Goal: Book appointment/travel/reservation

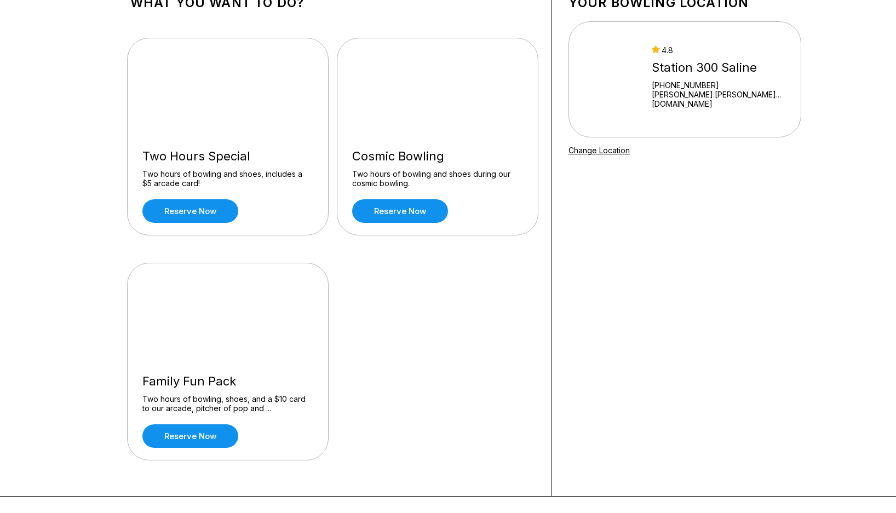
scroll to position [55, 0]
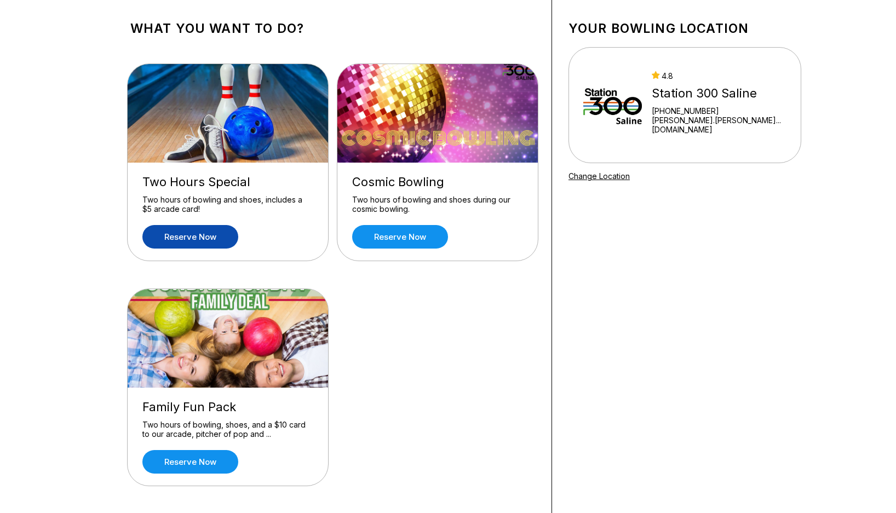
click at [199, 232] on link "Reserve now" at bounding box center [190, 237] width 96 height 24
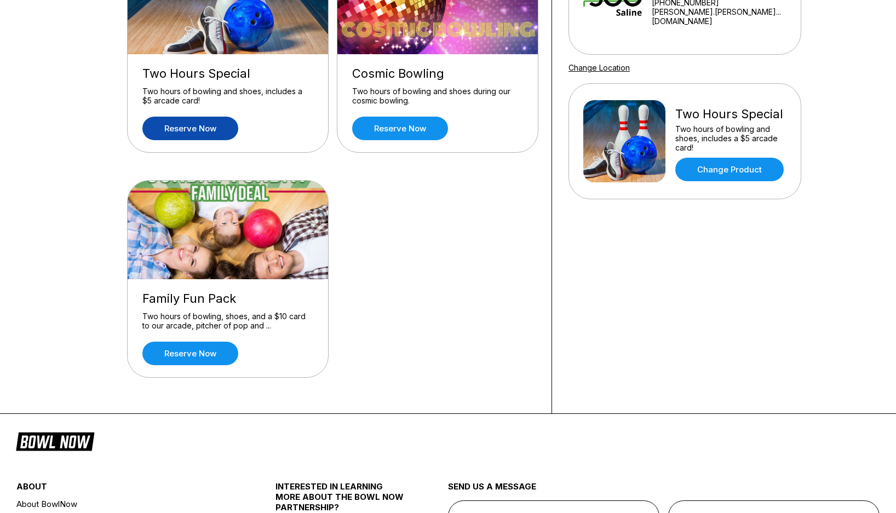
scroll to position [164, 0]
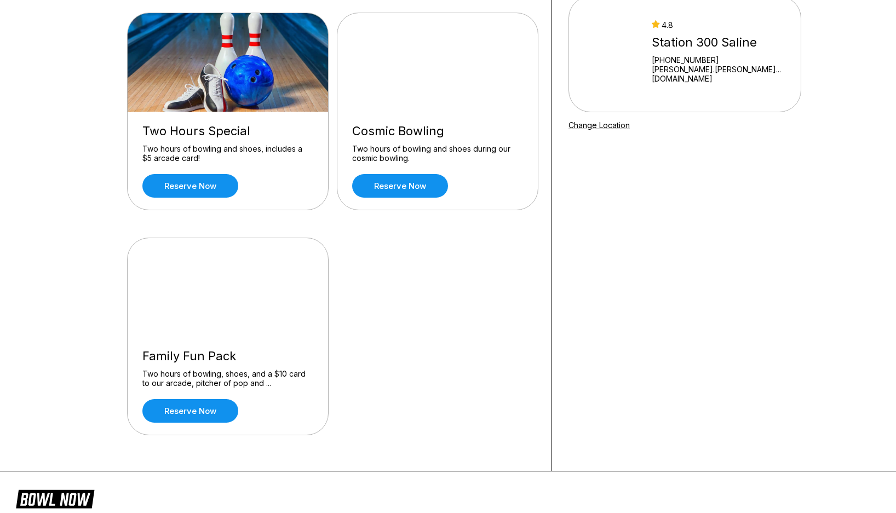
scroll to position [219, 0]
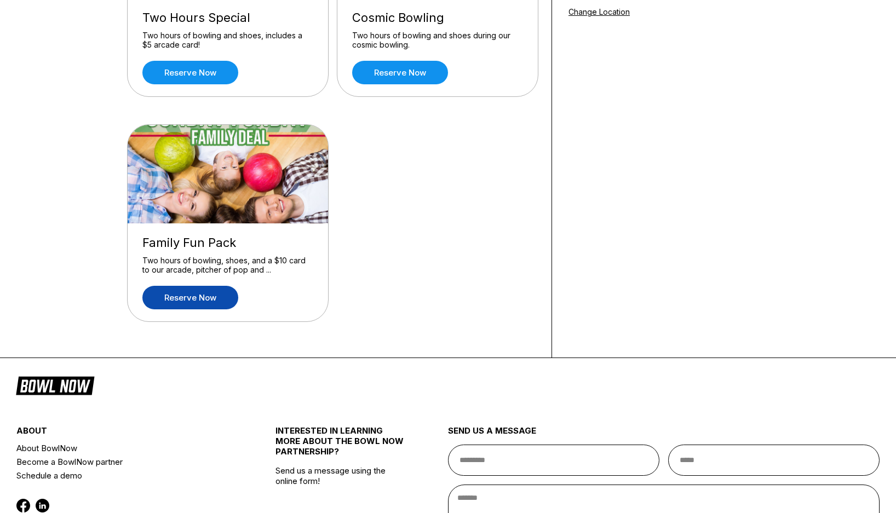
click at [193, 299] on link "Reserve now" at bounding box center [190, 298] width 96 height 24
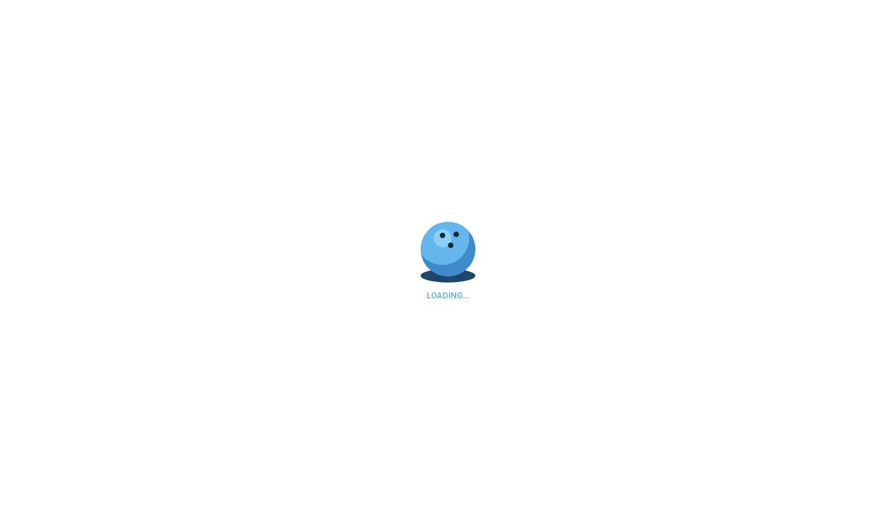
scroll to position [0, 0]
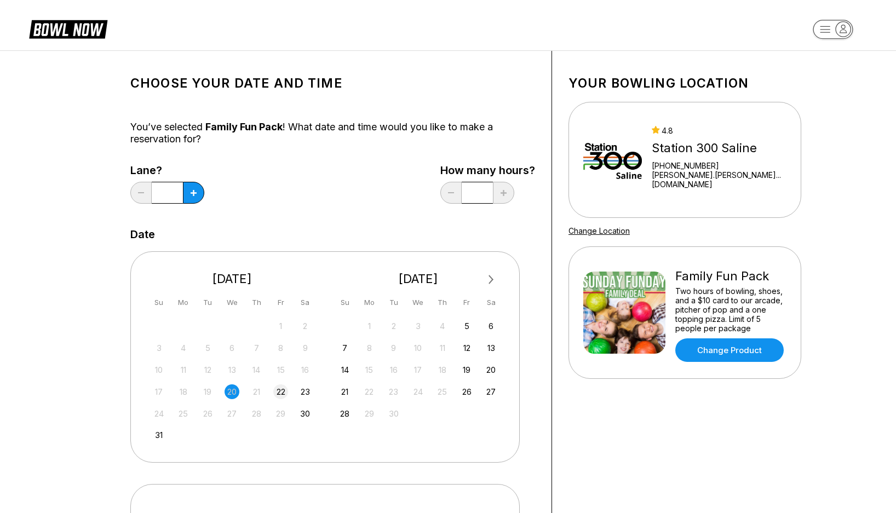
click at [283, 389] on div "22" at bounding box center [280, 392] width 15 height 15
click at [723, 347] on link "Change Product" at bounding box center [730, 351] width 108 height 24
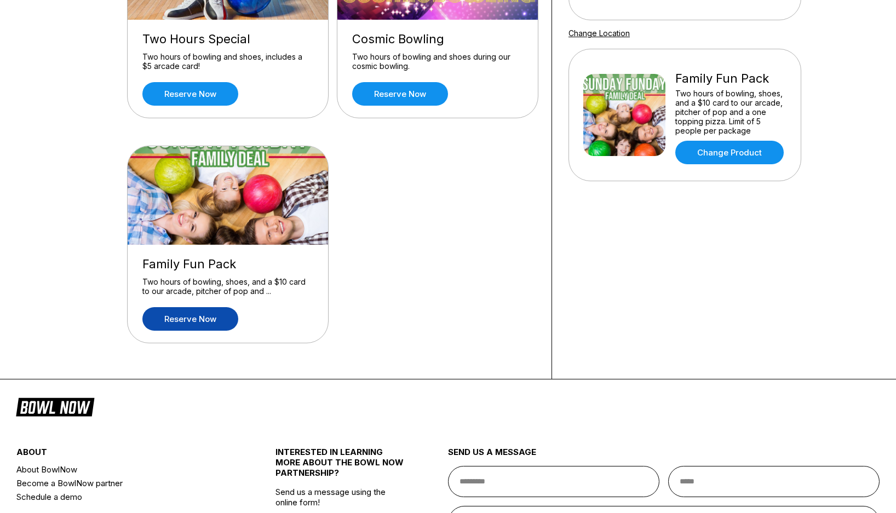
scroll to position [219, 0]
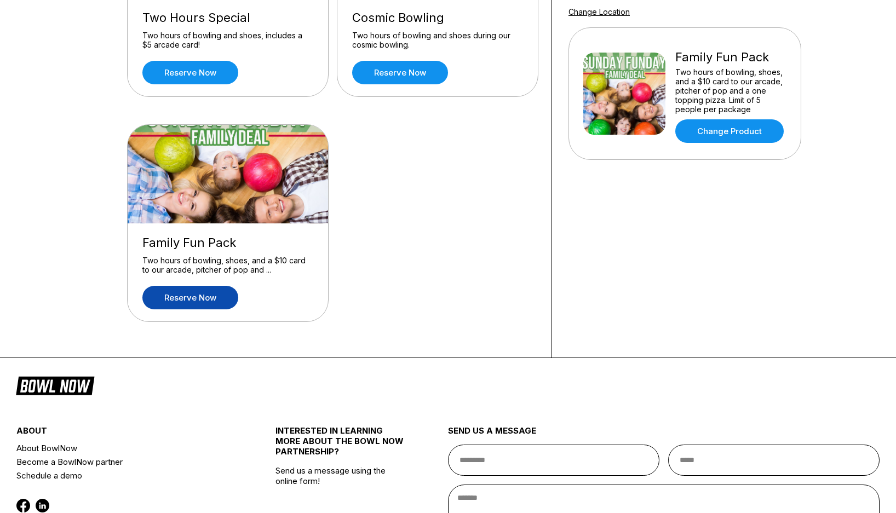
click at [192, 296] on link "Reserve now" at bounding box center [190, 298] width 96 height 24
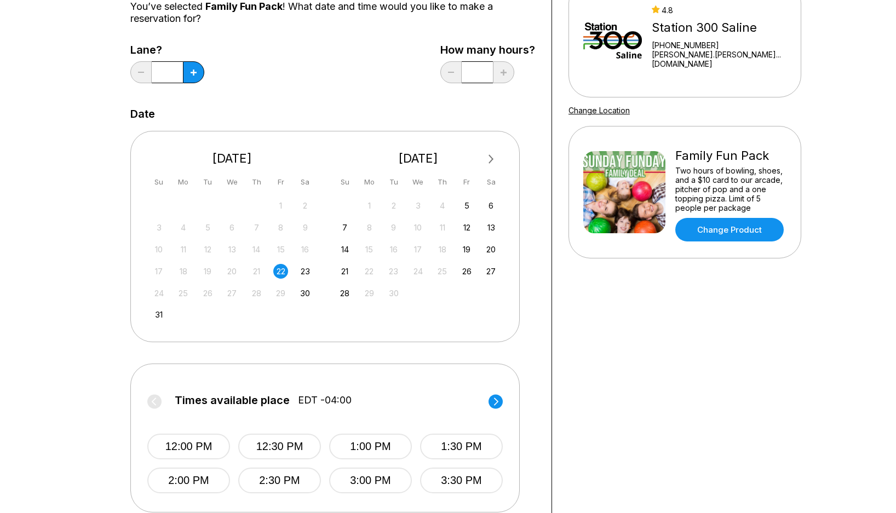
scroll to position [0, 0]
